Goal: Information Seeking & Learning: Learn about a topic

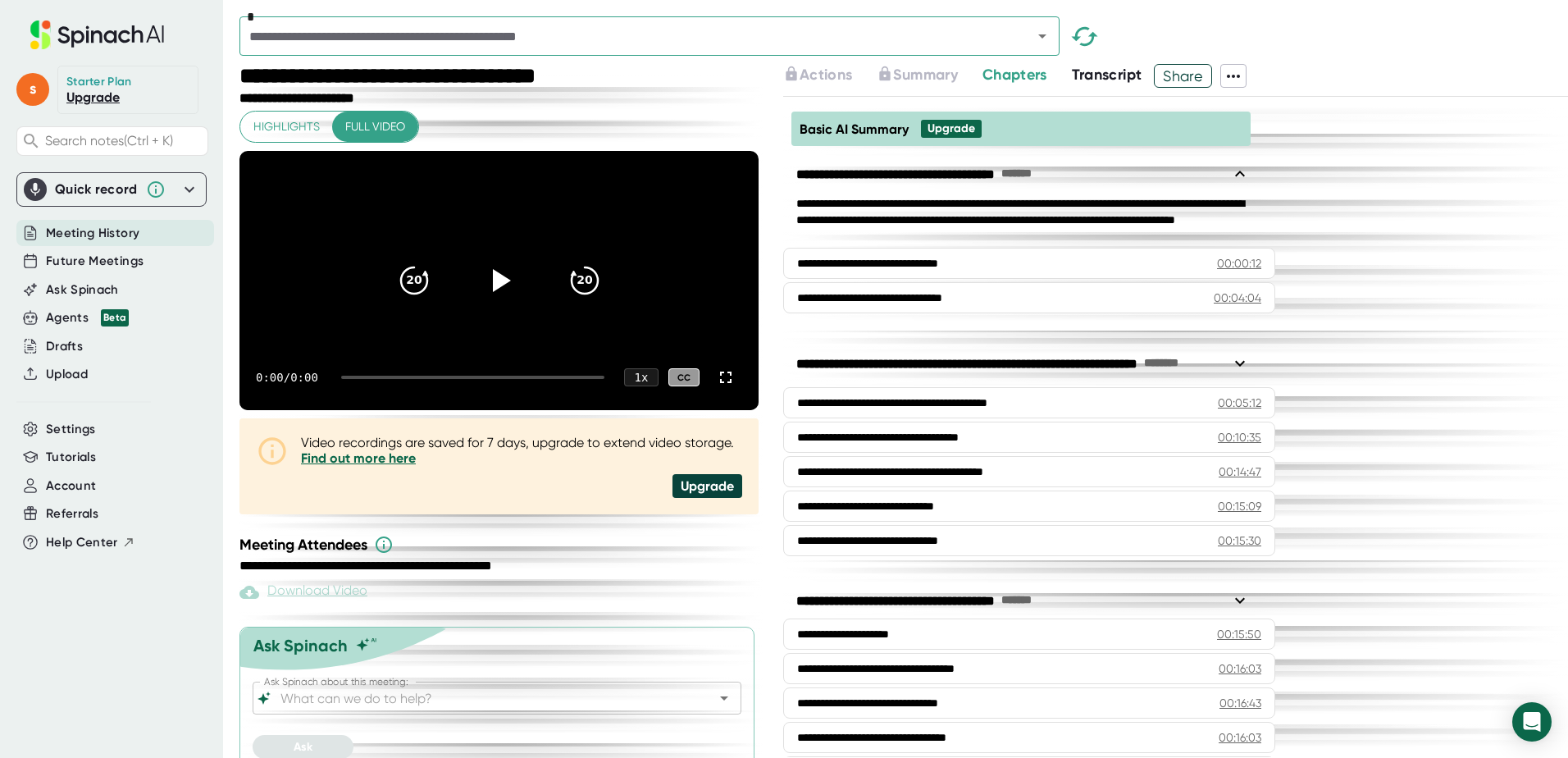
click at [1126, 75] on span "Transcript" at bounding box center [1107, 74] width 70 height 18
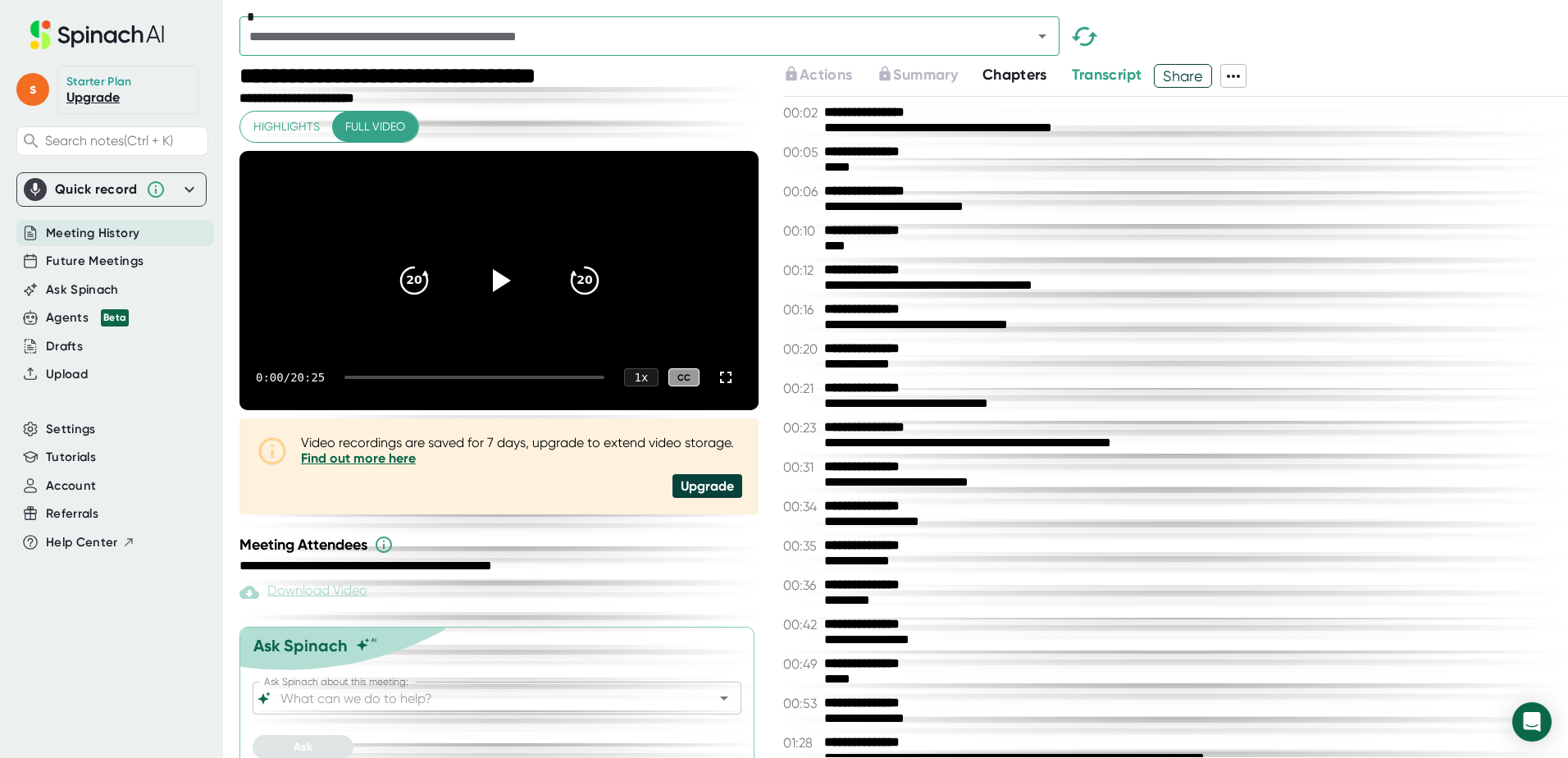
click at [1113, 73] on span "Transcript" at bounding box center [1107, 74] width 70 height 18
click at [1022, 77] on span "Chapters" at bounding box center [1015, 74] width 65 height 18
